Goal: Task Accomplishment & Management: Use online tool/utility

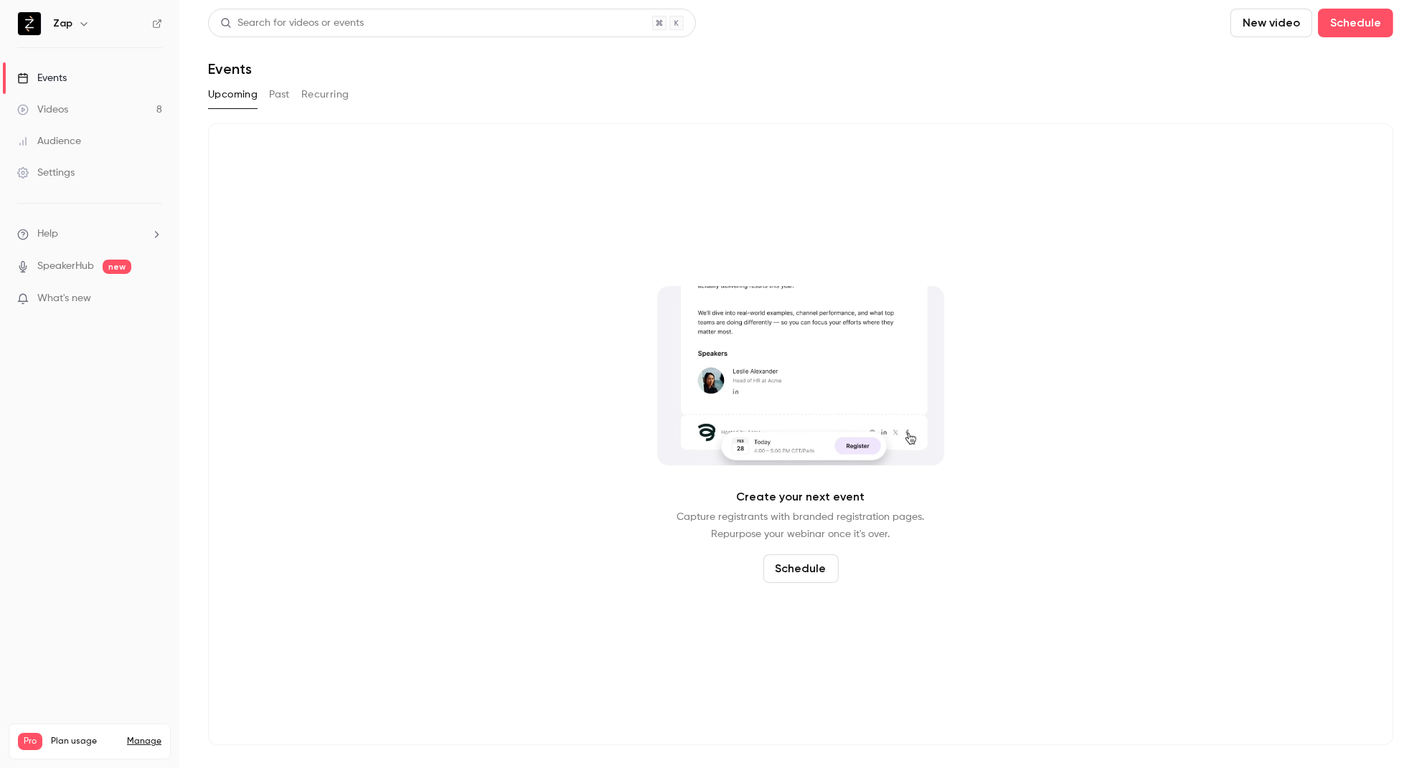
click at [281, 97] on button "Past" at bounding box center [279, 94] width 21 height 23
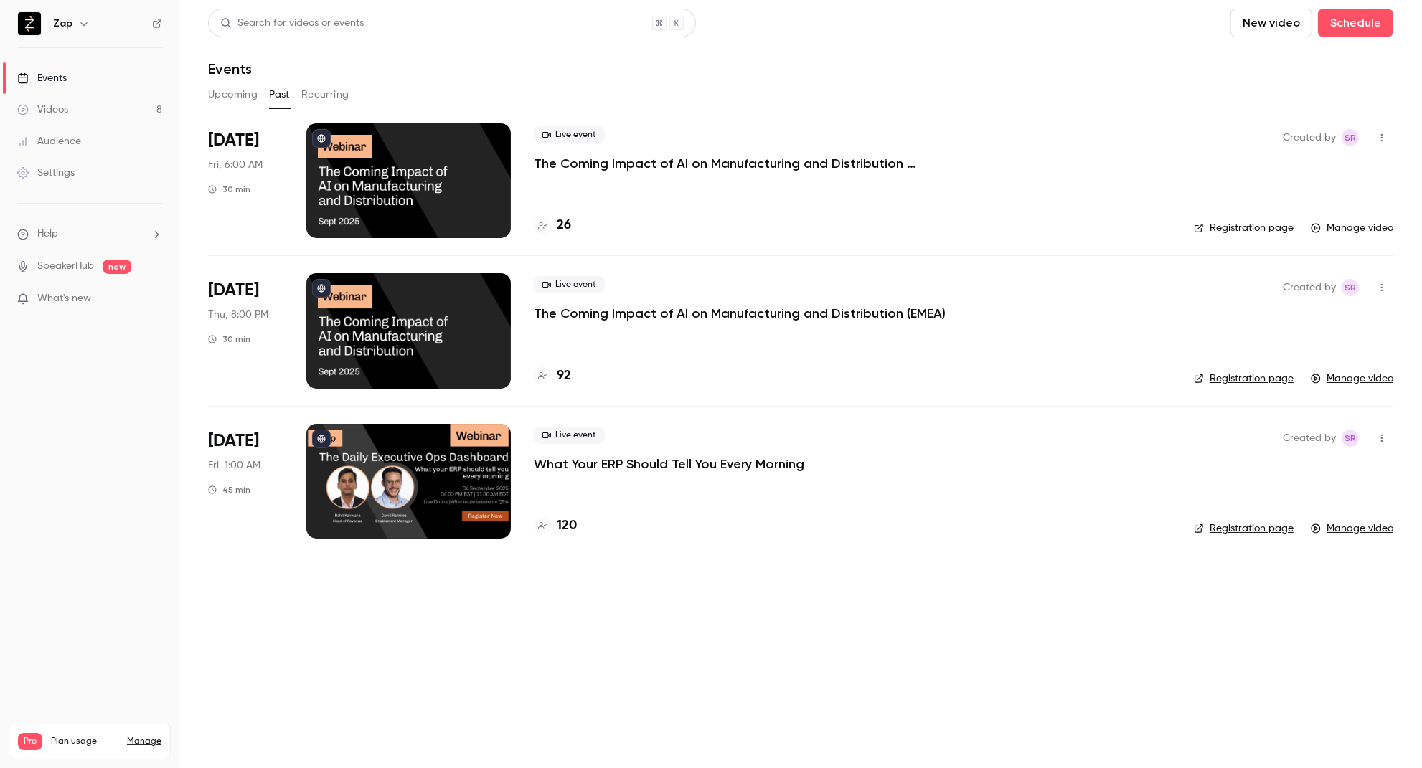
click at [719, 315] on p "The Coming Impact of AI on Manufacturing and Distribution (EMEA)" at bounding box center [740, 313] width 412 height 17
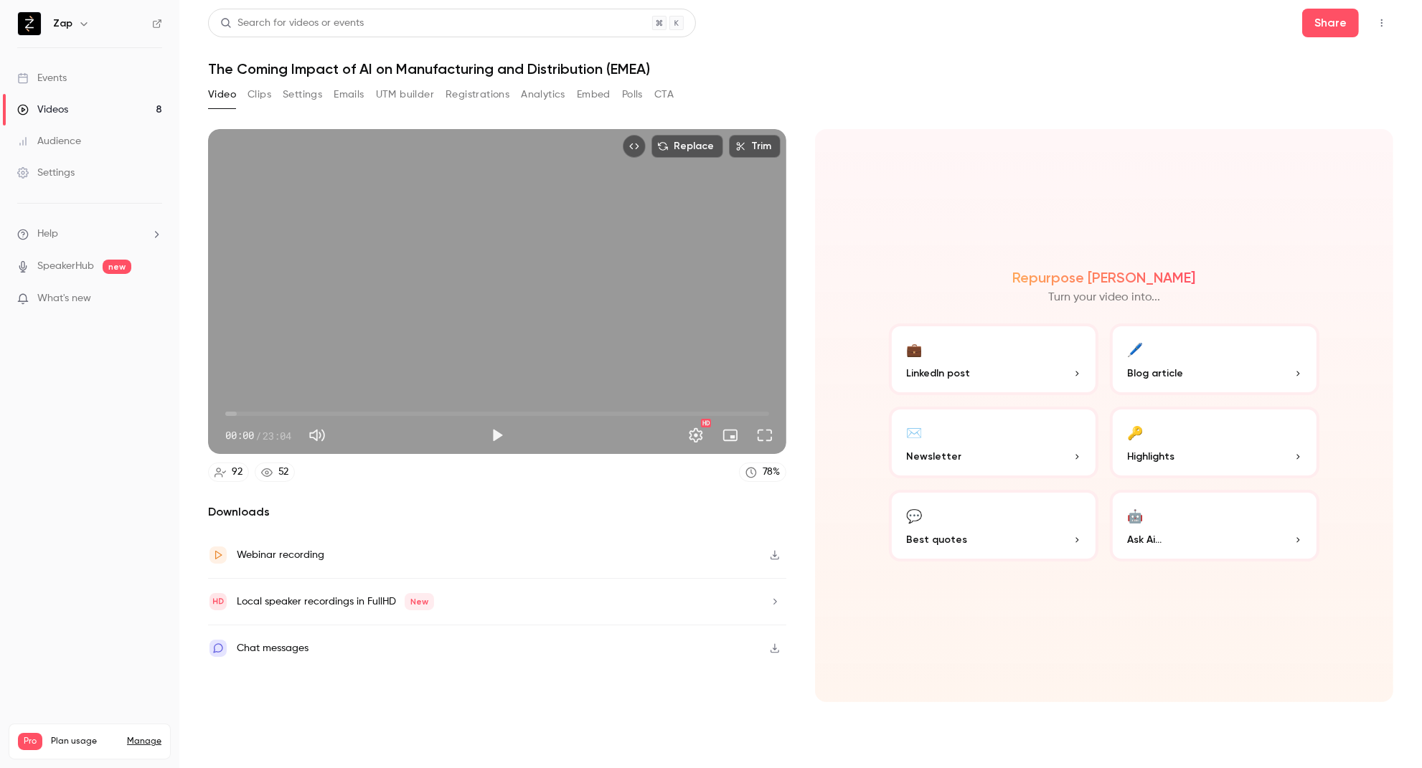
click at [465, 91] on button "Registrations" at bounding box center [478, 94] width 64 height 23
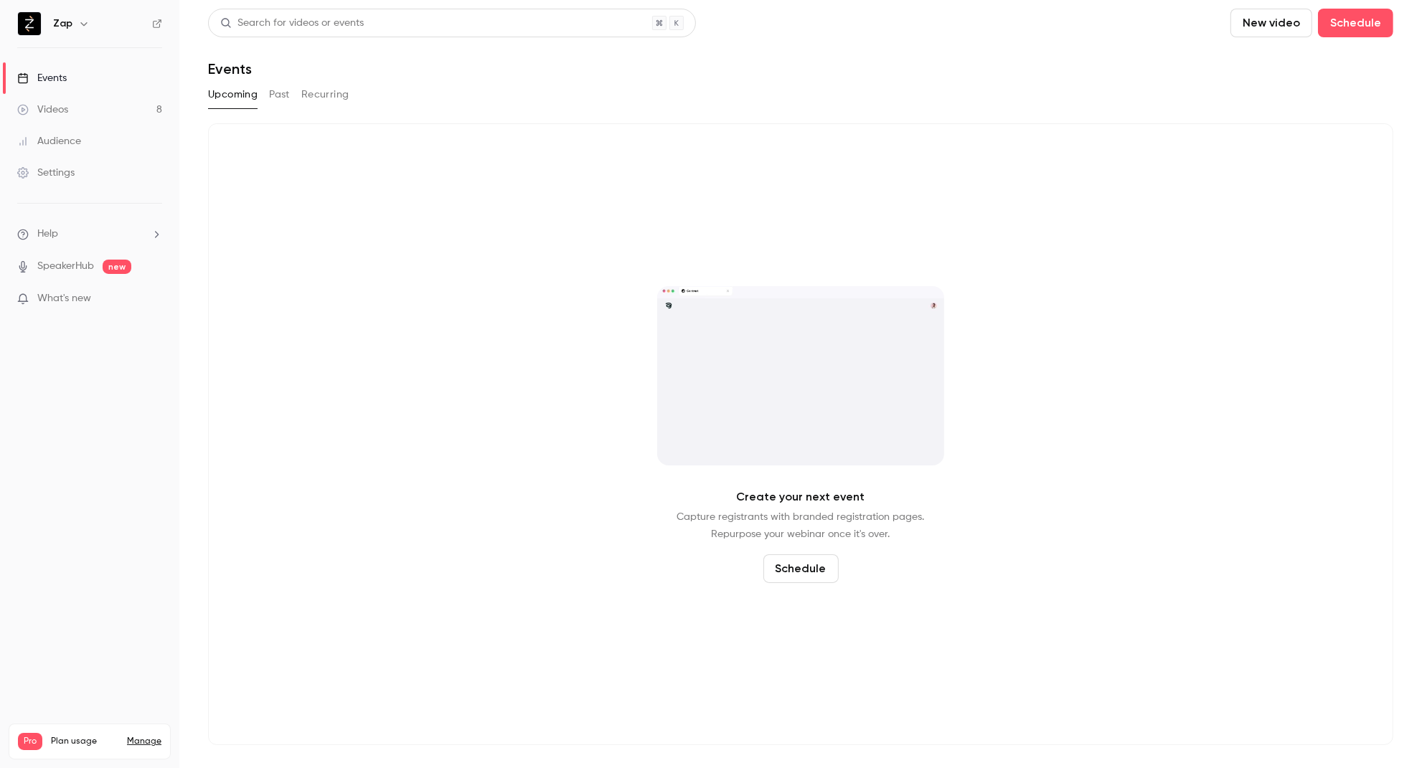
click at [274, 99] on button "Past" at bounding box center [279, 94] width 21 height 23
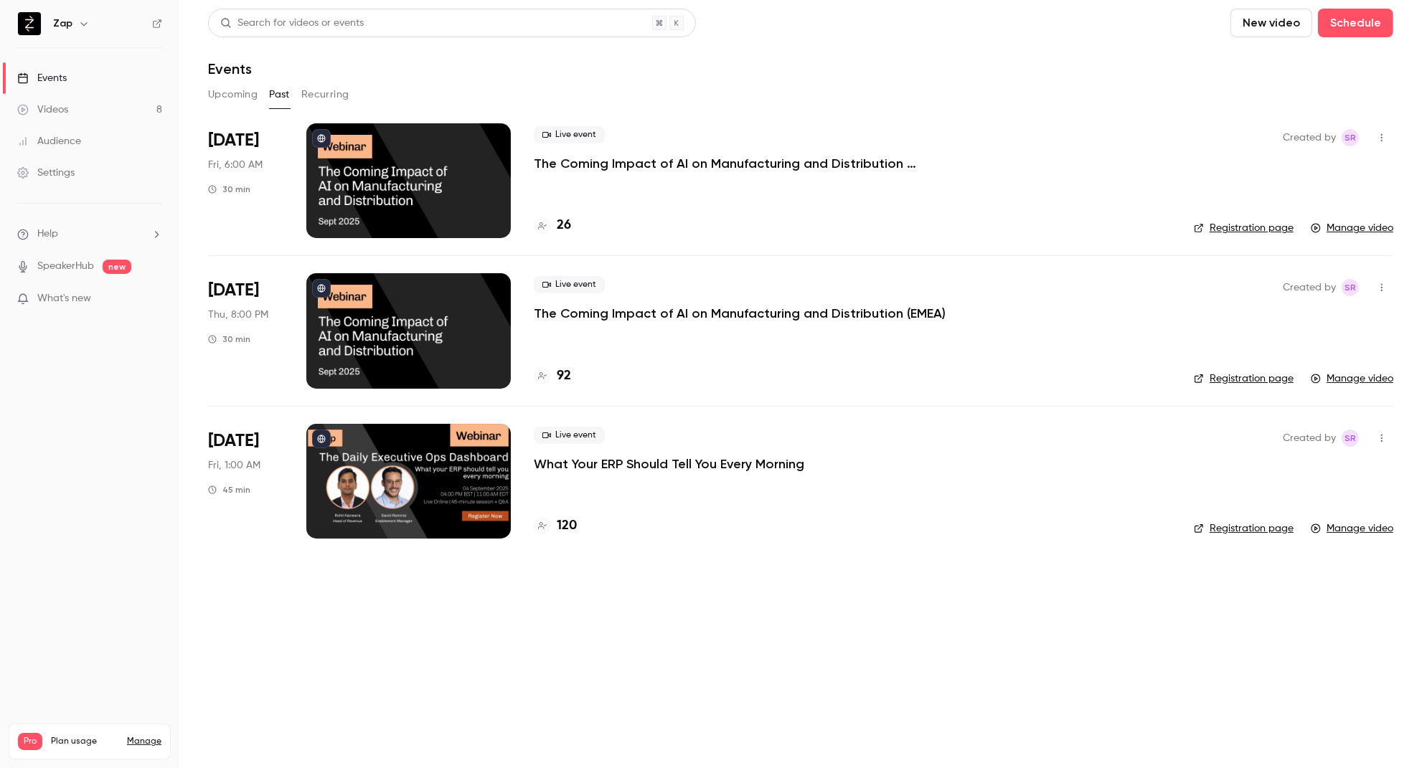
click at [750, 308] on p "The Coming Impact of AI on Manufacturing and Distribution (EMEA)" at bounding box center [740, 313] width 412 height 17
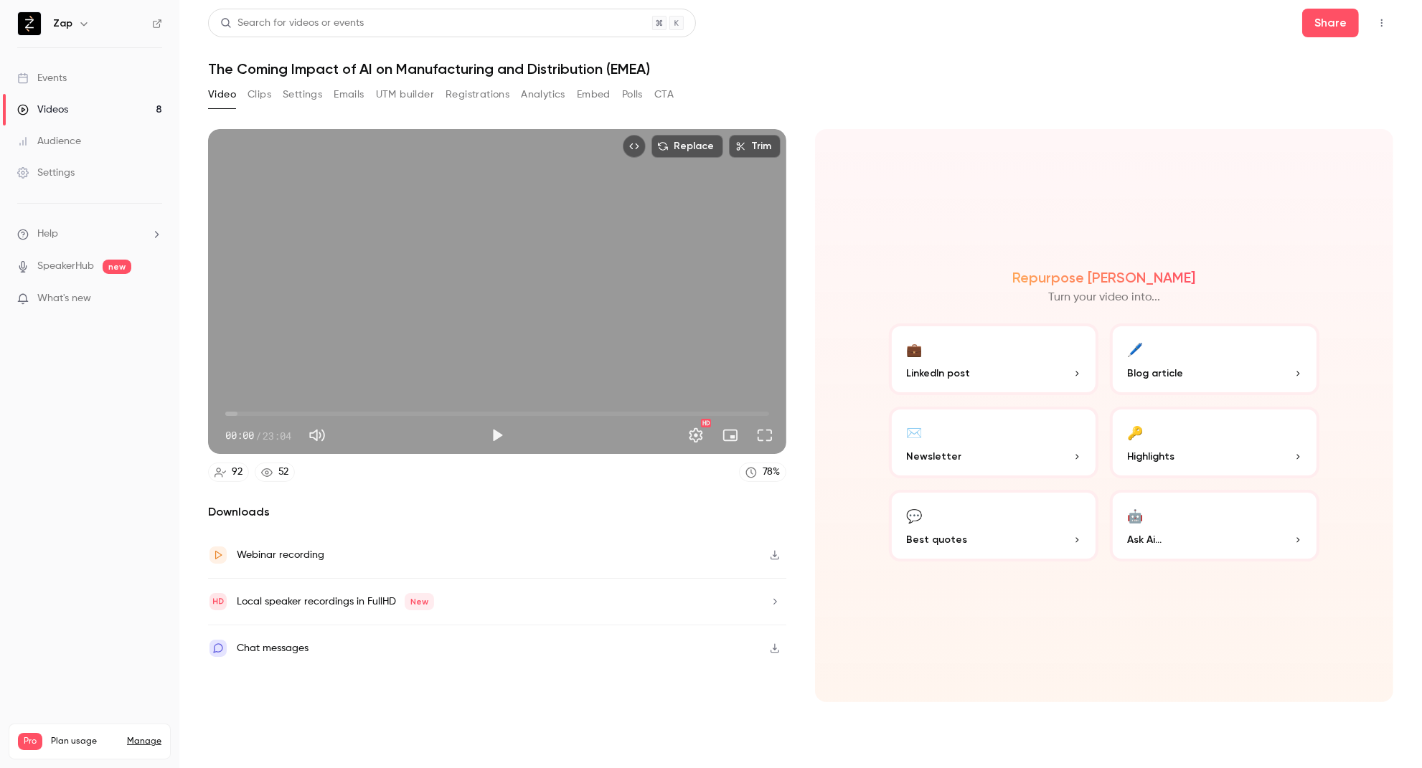
click at [456, 90] on button "Registrations" at bounding box center [478, 94] width 64 height 23
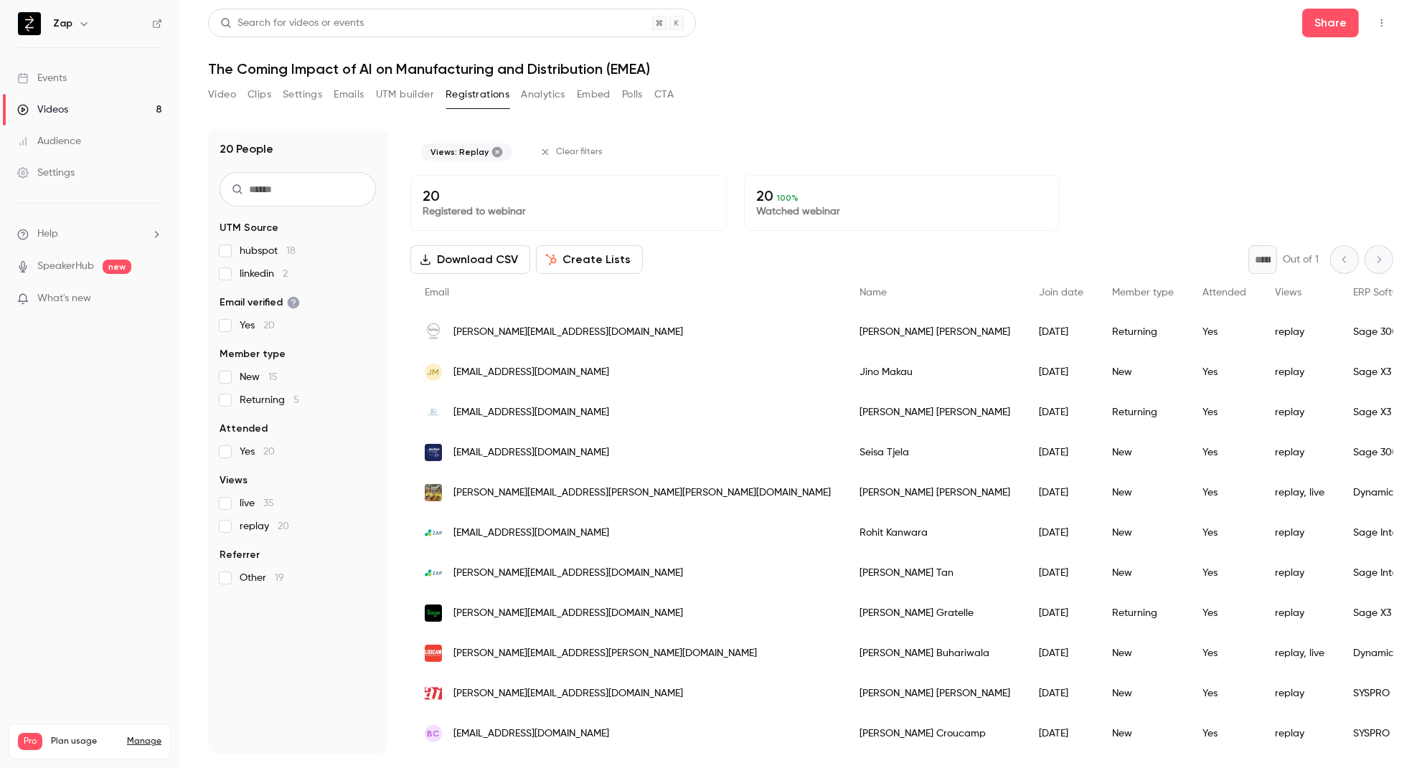
click at [225, 595] on div "20 People UTM Source hubspot 18 linkedin 2 Email verified Yes 20 Member type Ne…" at bounding box center [297, 441] width 179 height 625
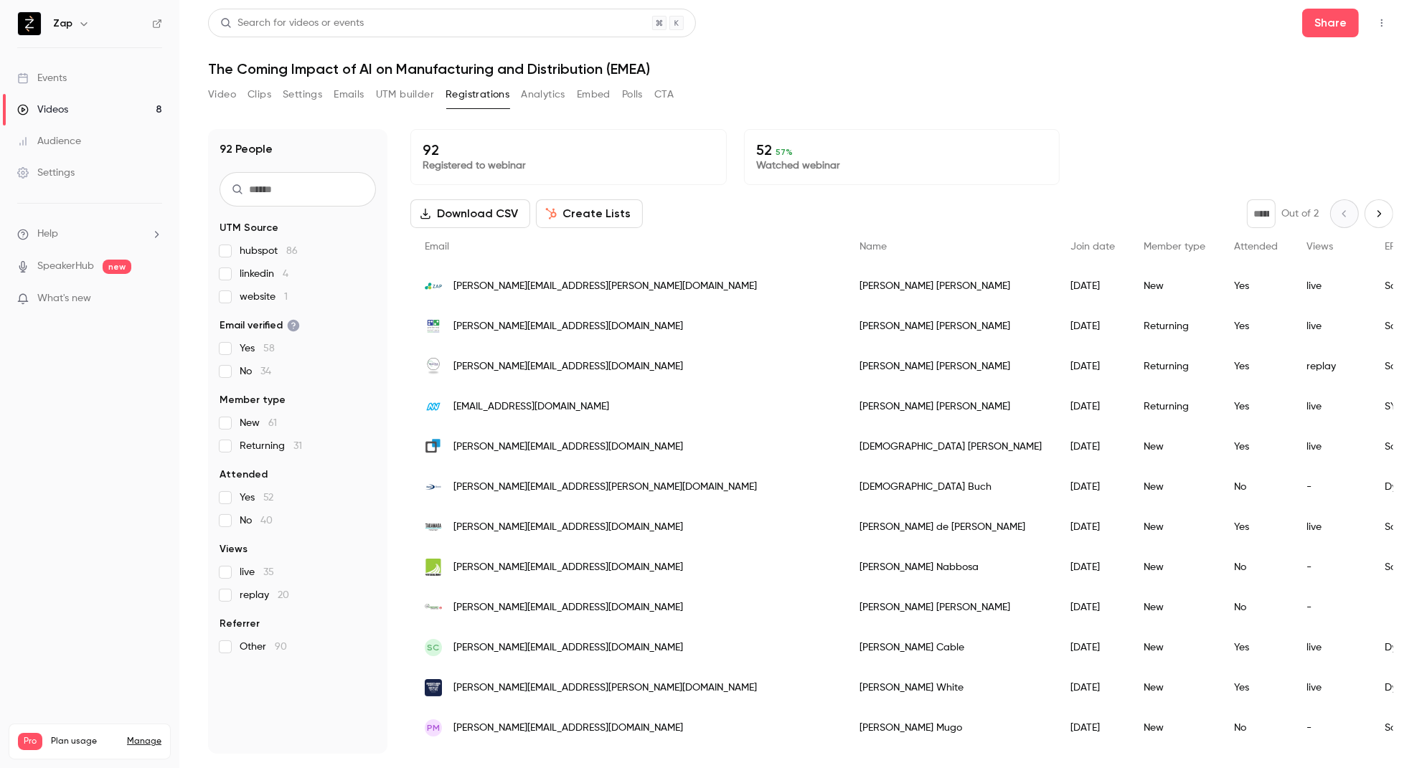
click at [595, 215] on button "Create Lists" at bounding box center [589, 213] width 107 height 29
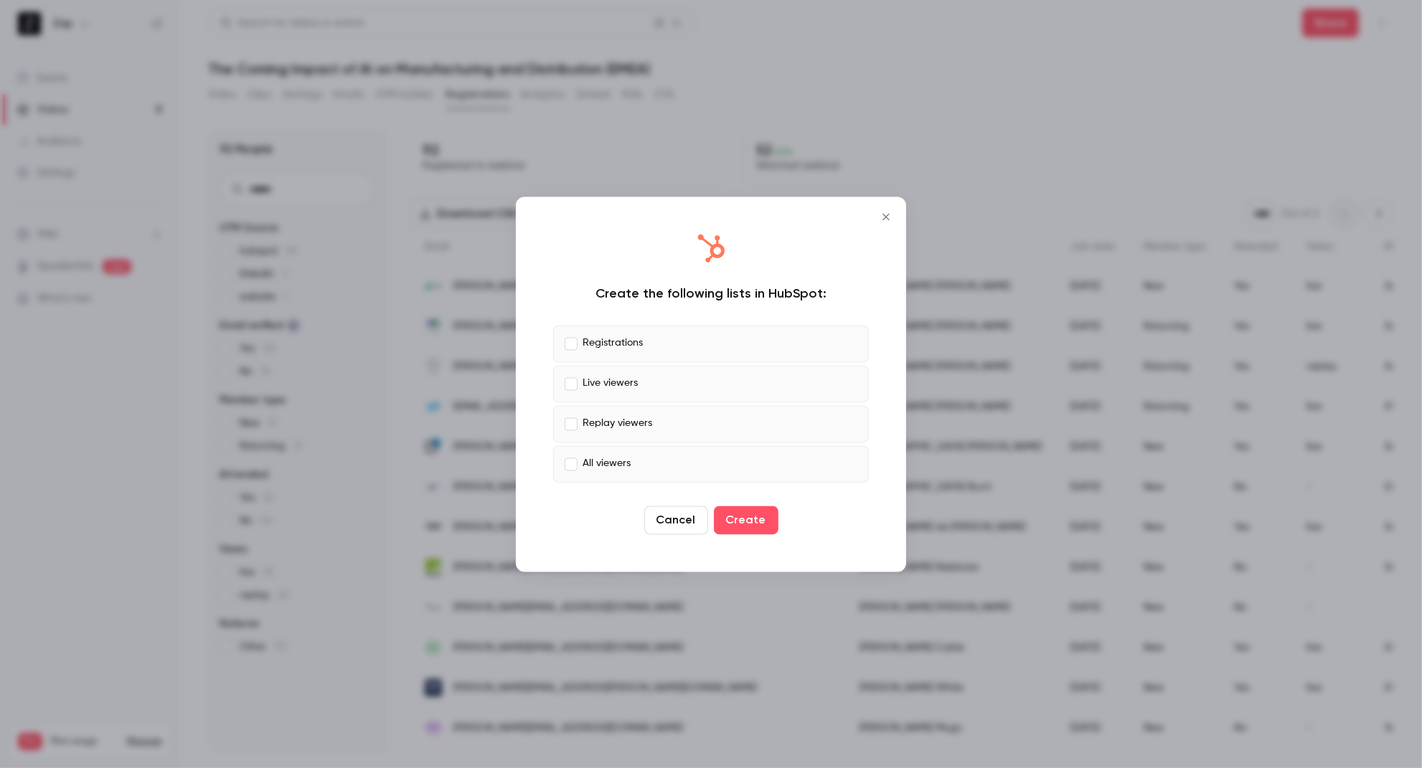
click at [578, 341] on label "Registrations" at bounding box center [711, 343] width 316 height 37
click at [754, 521] on button "Create" at bounding box center [746, 520] width 65 height 29
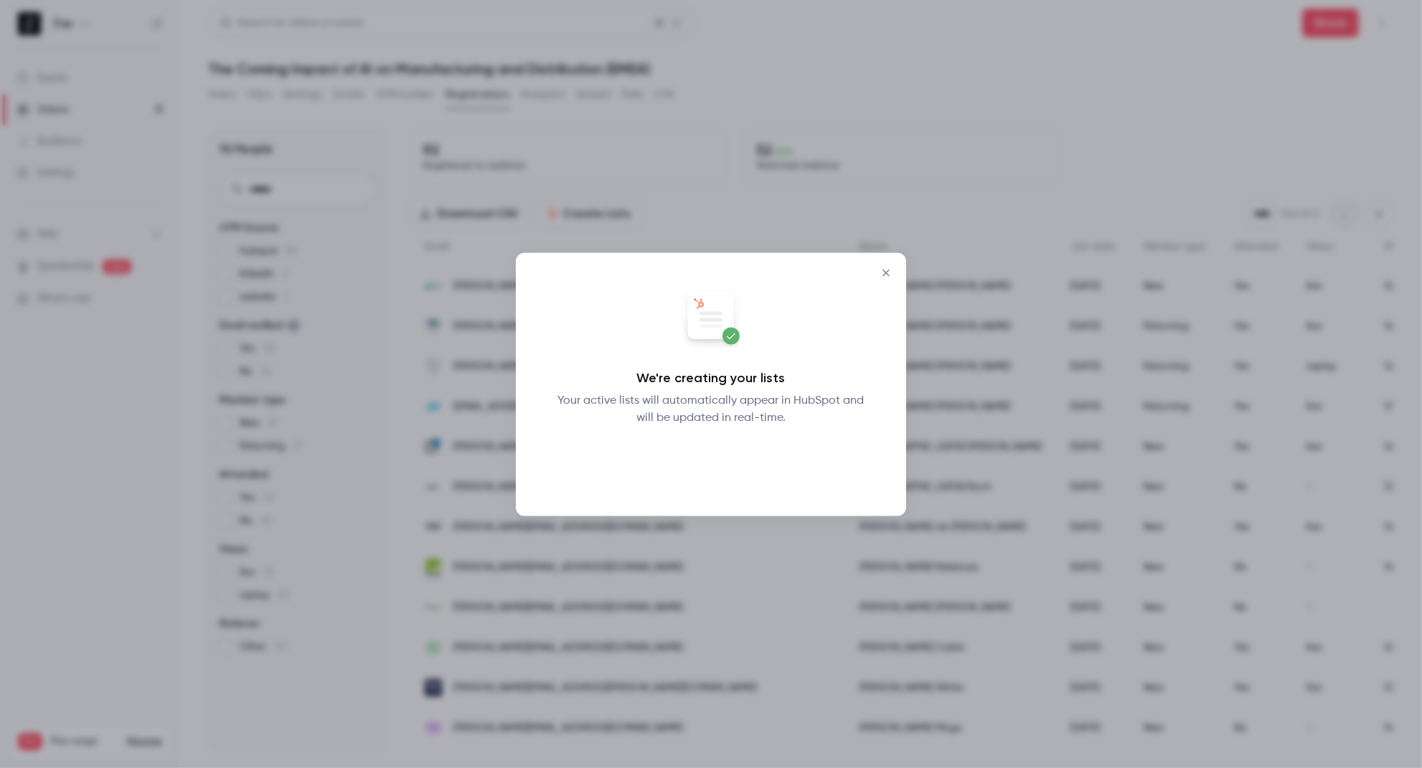
click at [722, 461] on button "Okay" at bounding box center [711, 464] width 52 height 29
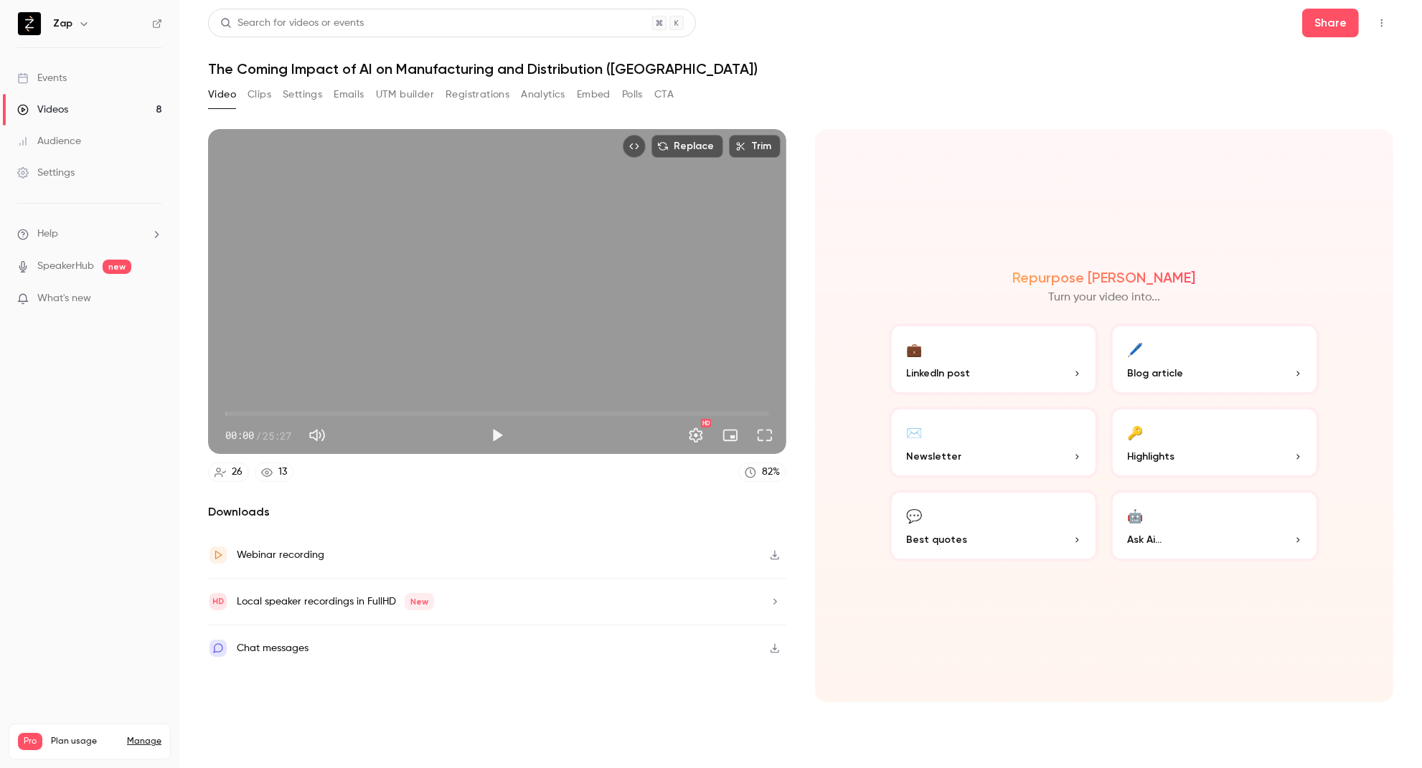
click at [476, 89] on button "Registrations" at bounding box center [478, 94] width 64 height 23
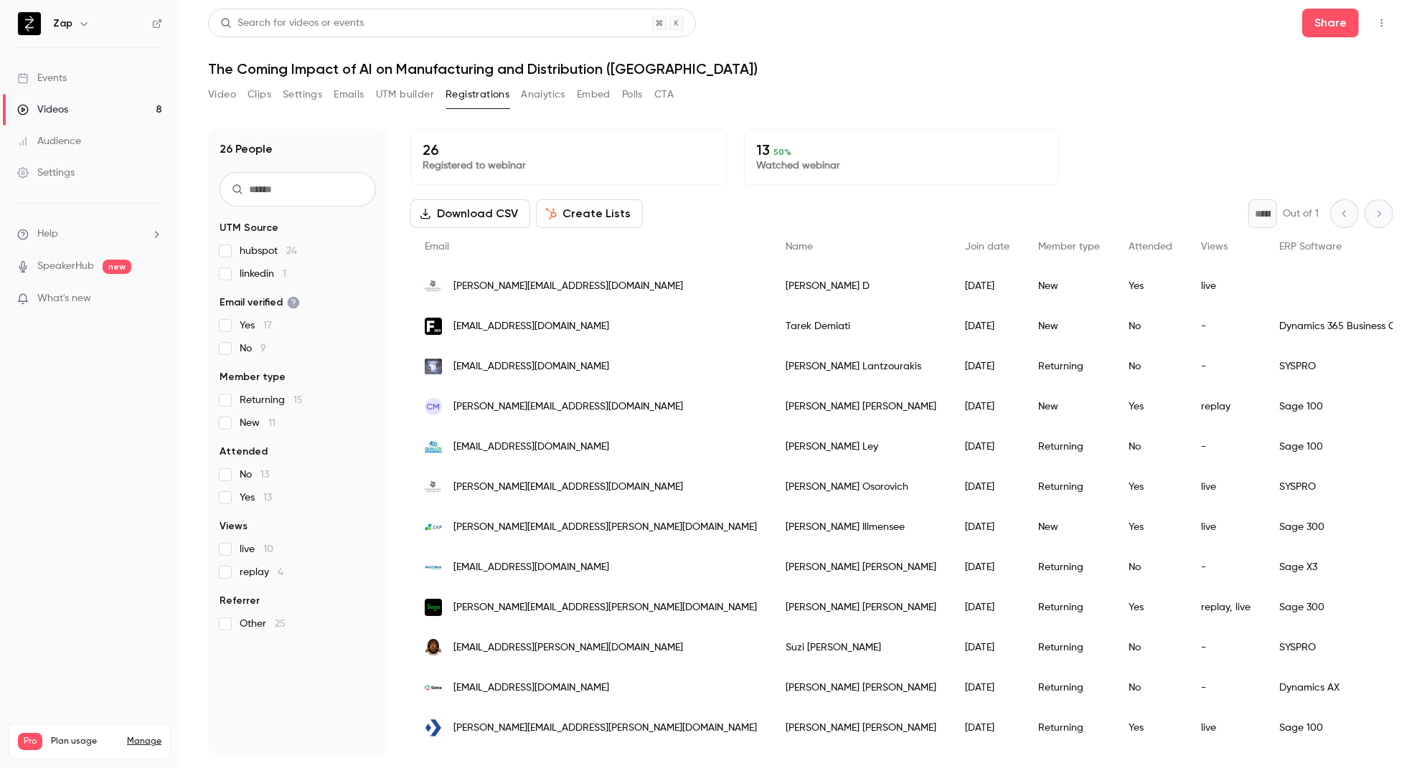
click at [596, 213] on button "Create Lists" at bounding box center [589, 213] width 107 height 29
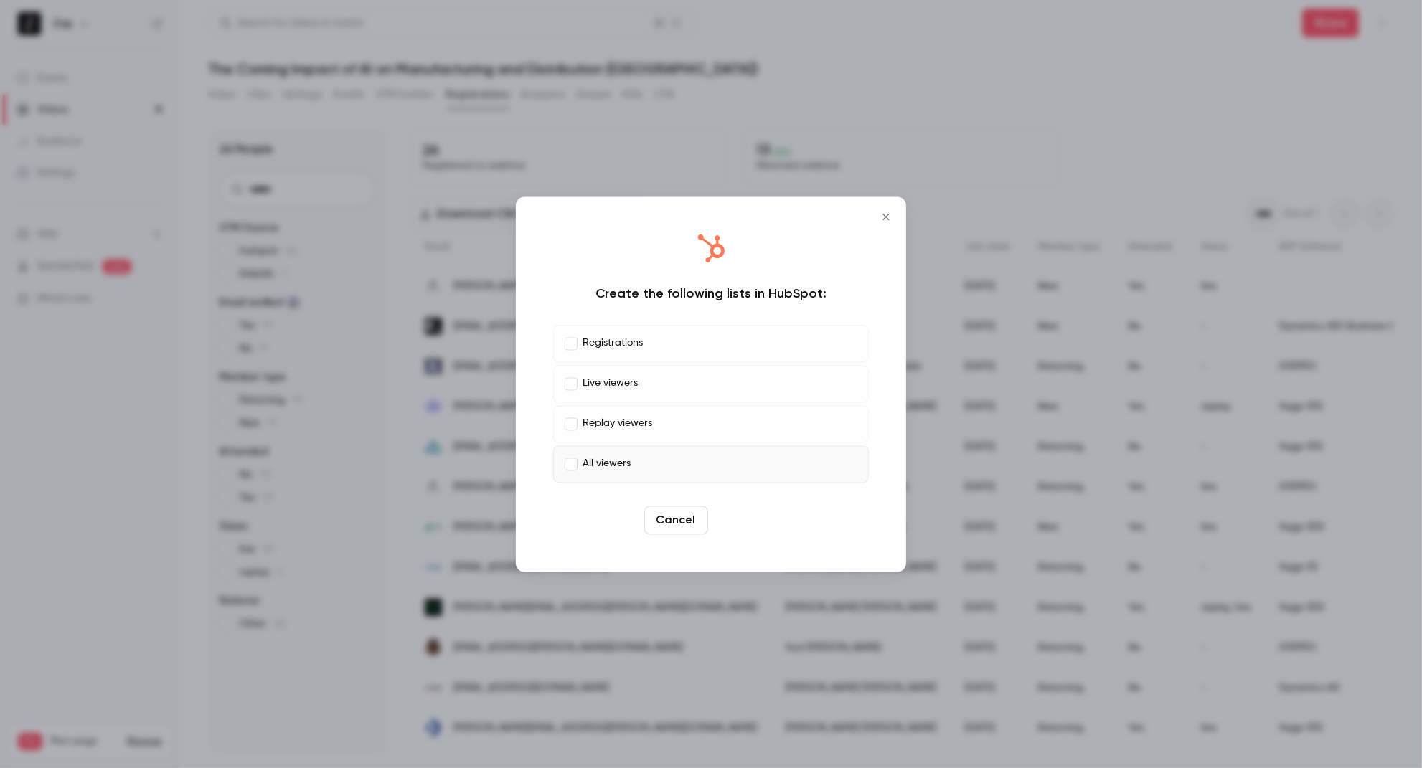
click at [737, 518] on button "Create" at bounding box center [746, 520] width 65 height 29
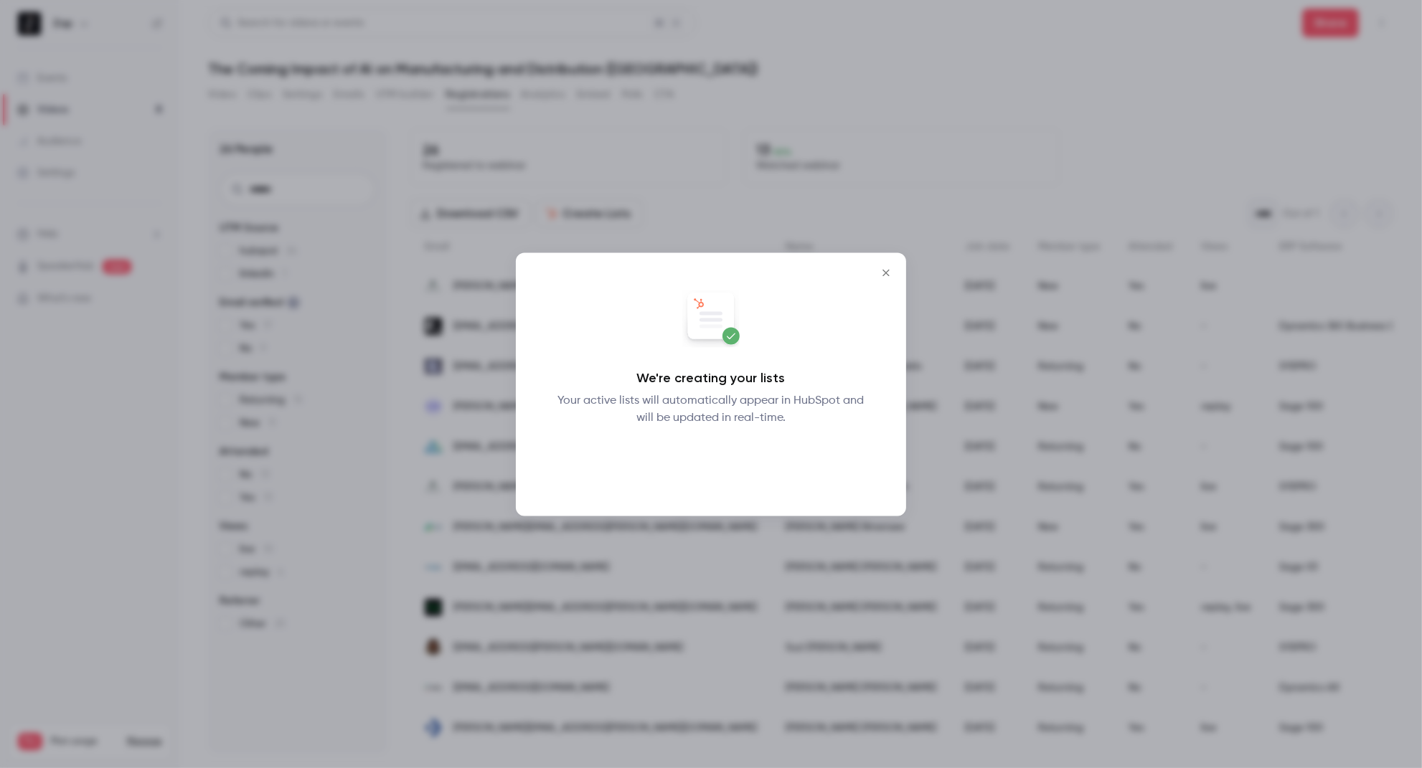
click at [715, 465] on button "Okay" at bounding box center [711, 464] width 52 height 29
